Goal: Check status: Check status

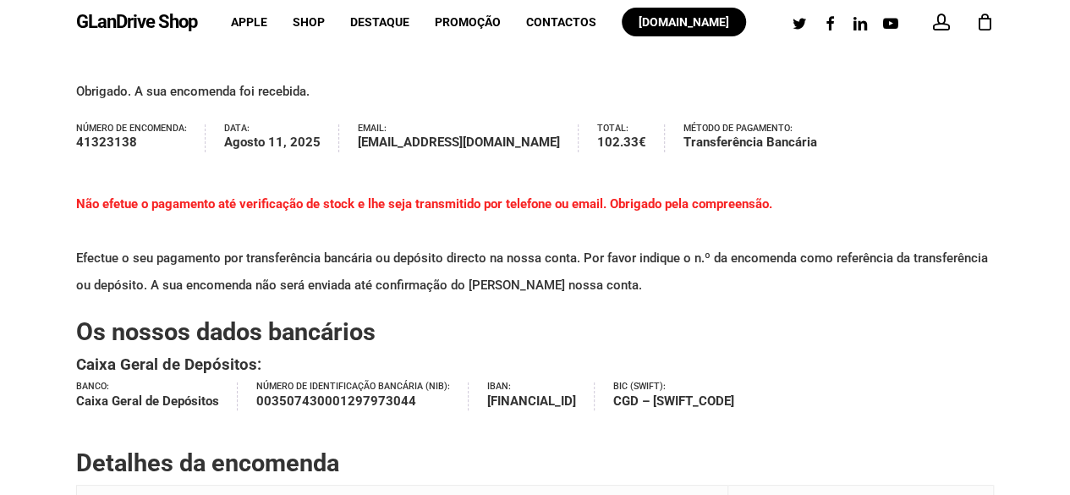
click at [942, 25] on span at bounding box center [941, 22] width 17 height 17
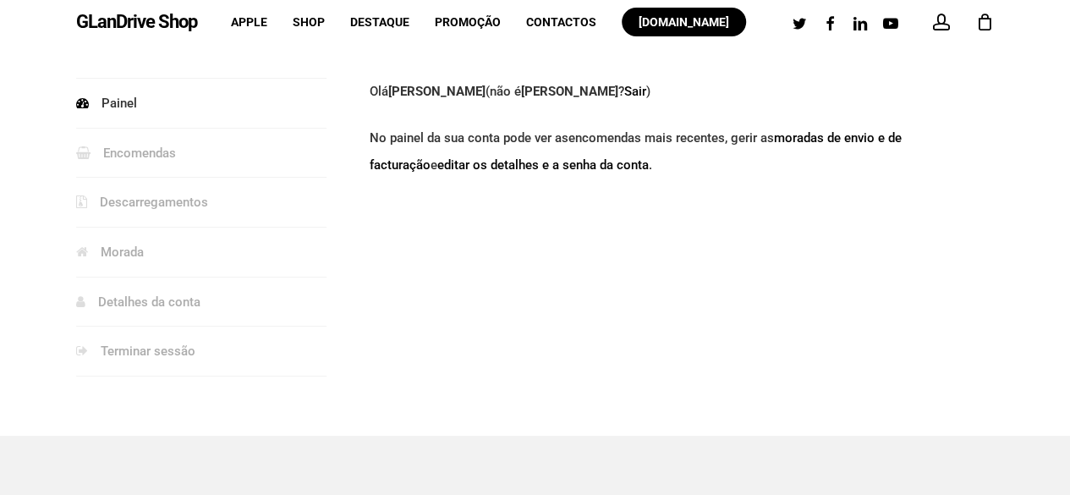
click at [723, 140] on link "encomendas mais recentes" at bounding box center [646, 137] width 156 height 15
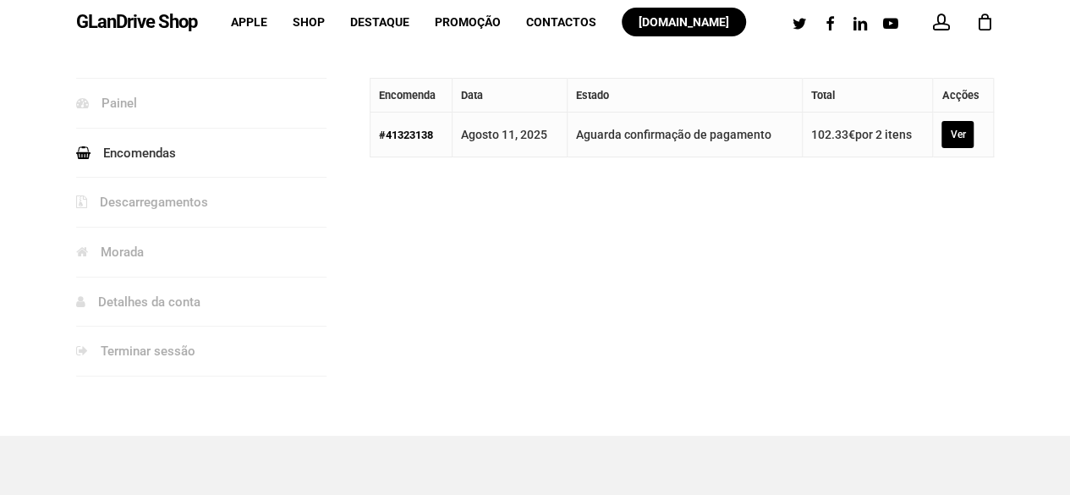
click at [947, 136] on link "Ver" at bounding box center [957, 134] width 32 height 27
